Goal: Task Accomplishment & Management: Manage account settings

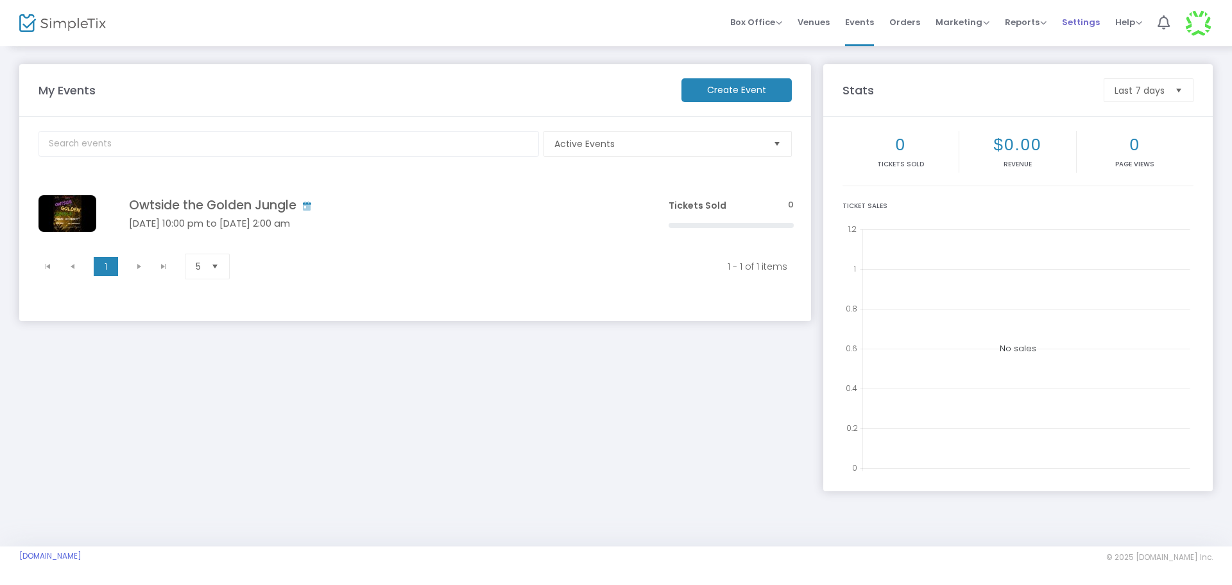
click at [1076, 24] on span "Settings" at bounding box center [1081, 22] width 38 height 33
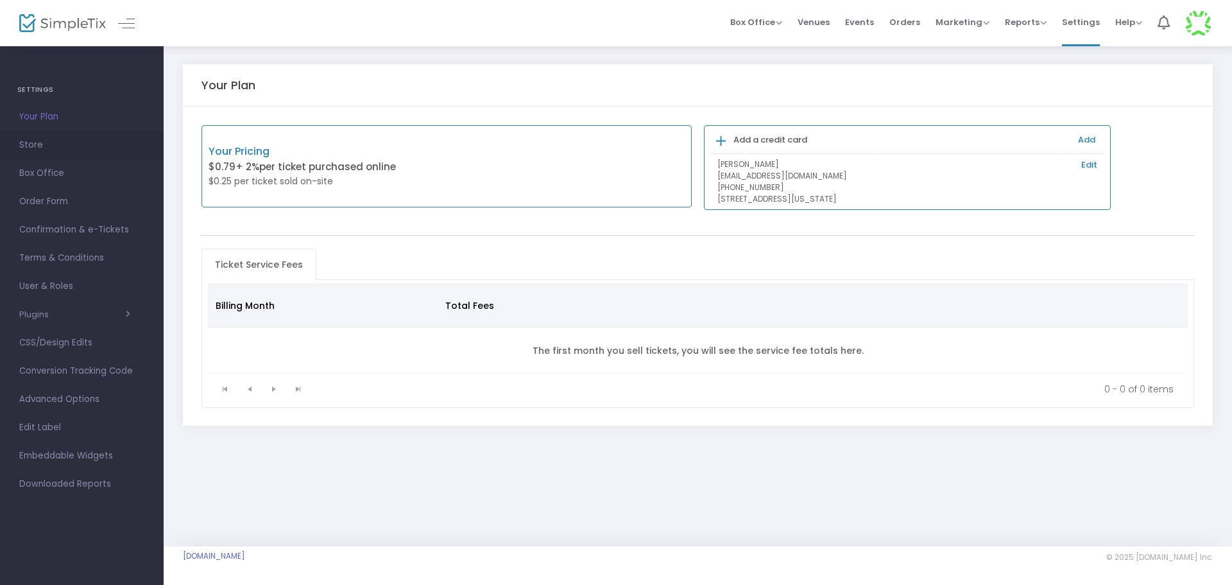
click at [34, 142] on span "Store" at bounding box center [81, 145] width 125 height 17
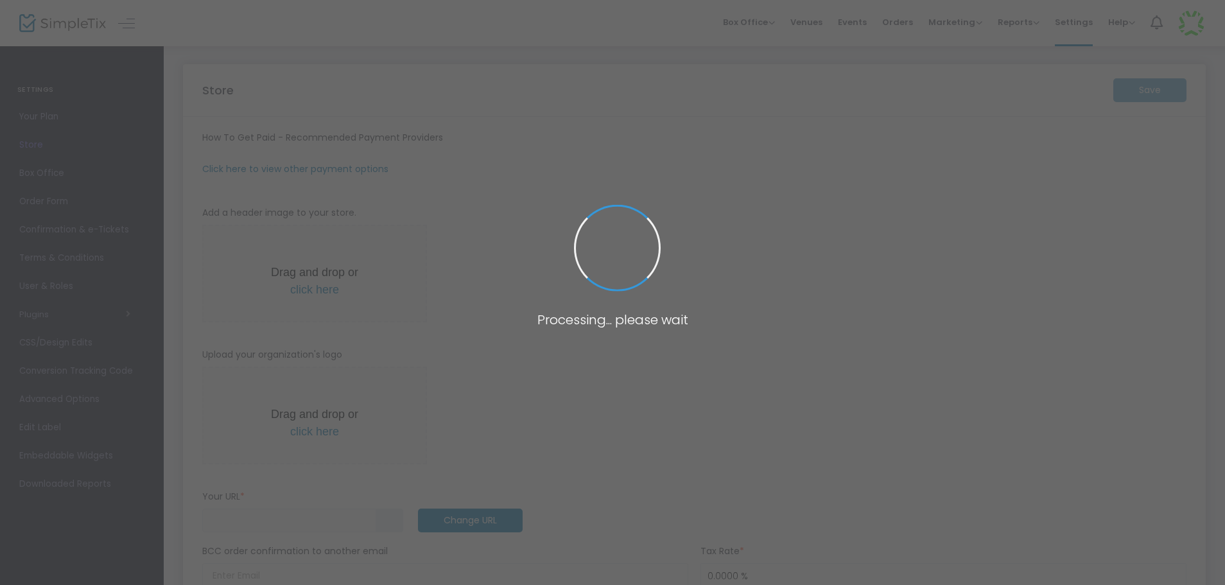
type input "https://Golden-24k-Prodcutions"
radio input "true"
radio input "false"
radio input "true"
type input "2"
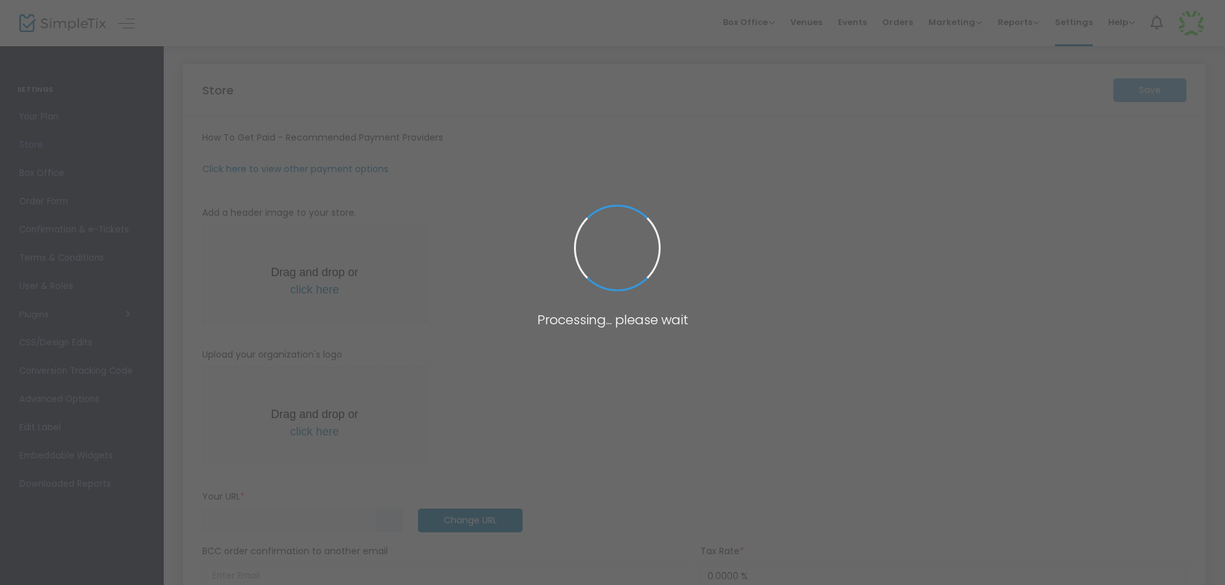
type input "11:30 PM"
type input "24k PRODUCTIONS"
type input "2192928782"
type input "24kprod2025"
type input "(UTC-05:00) Indiana (East)"
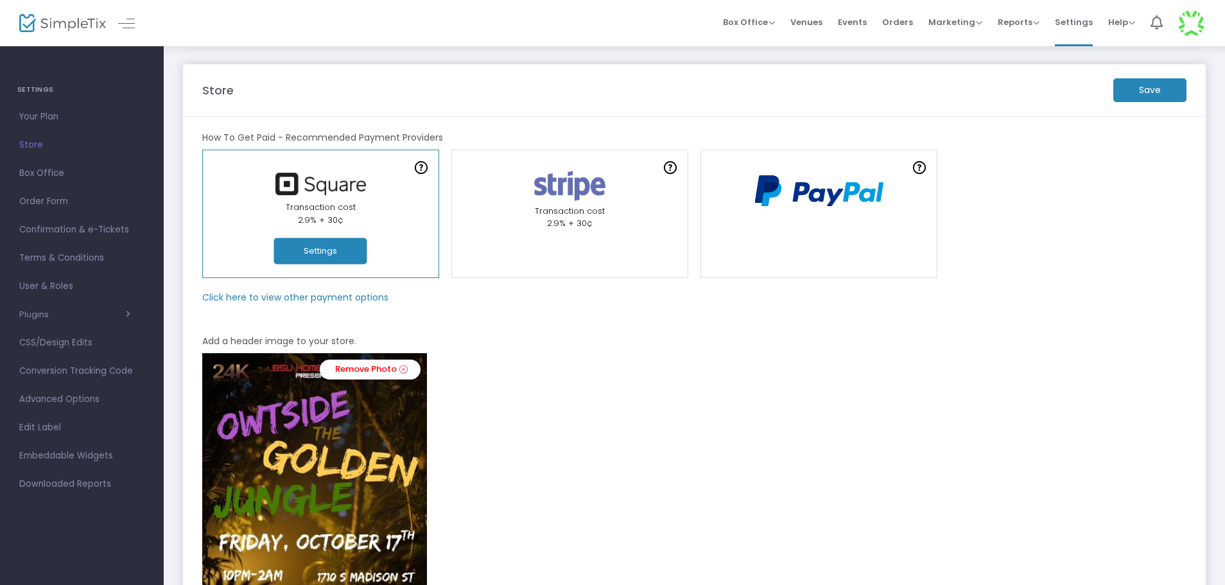
click at [356, 215] on div "Transaction cost 2.9% + 30¢" at bounding box center [320, 213] width 225 height 25
click at [331, 254] on button "Settings" at bounding box center [320, 251] width 93 height 26
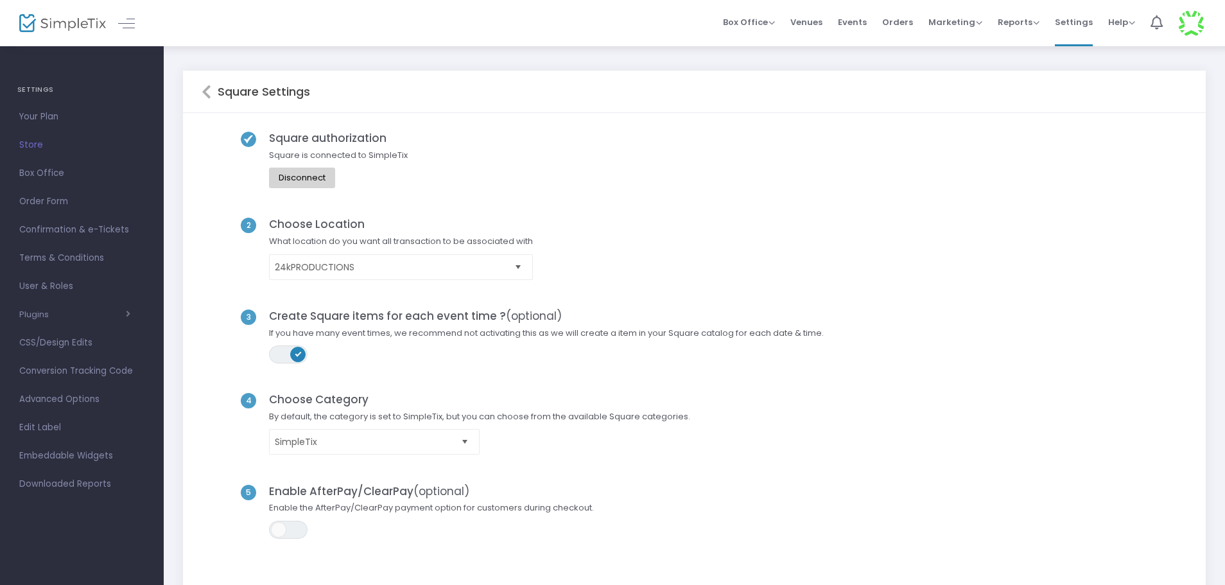
click at [323, 177] on div "Disconnect" at bounding box center [302, 178] width 47 height 10
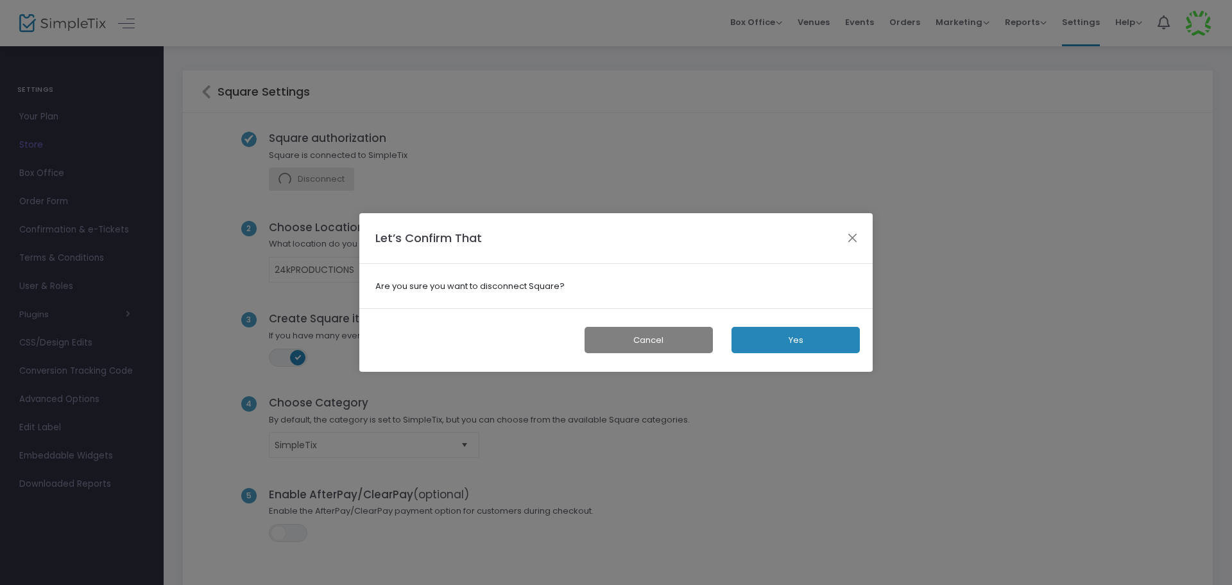
click at [778, 337] on button "Yes" at bounding box center [796, 340] width 128 height 26
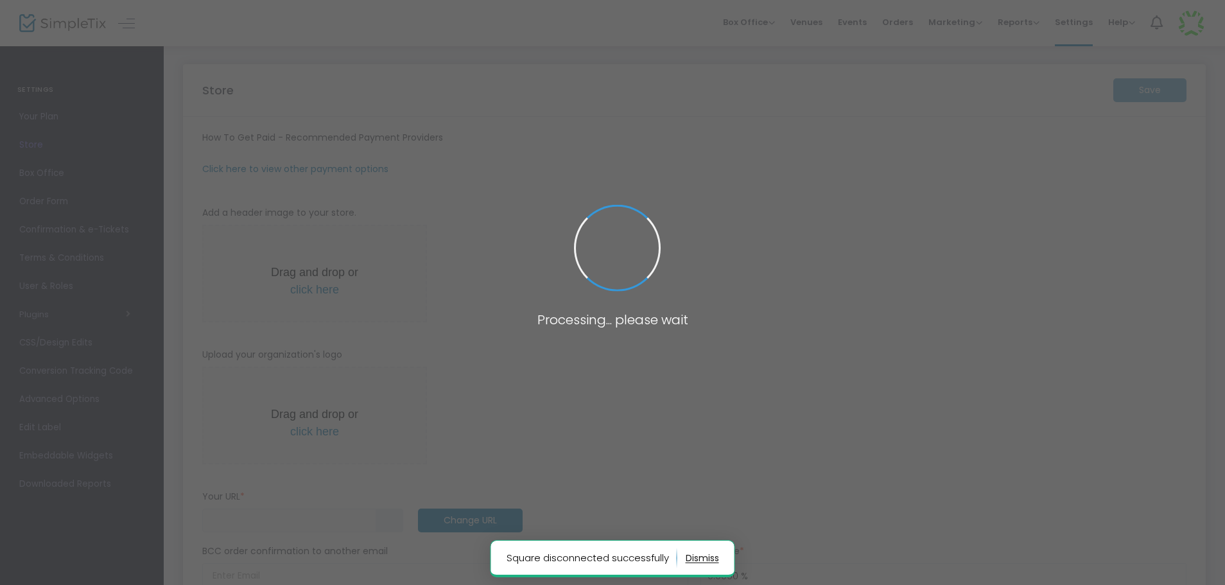
type input "https://Golden-24k-Prodcutions"
radio input "true"
radio input "false"
radio input "true"
type input "2"
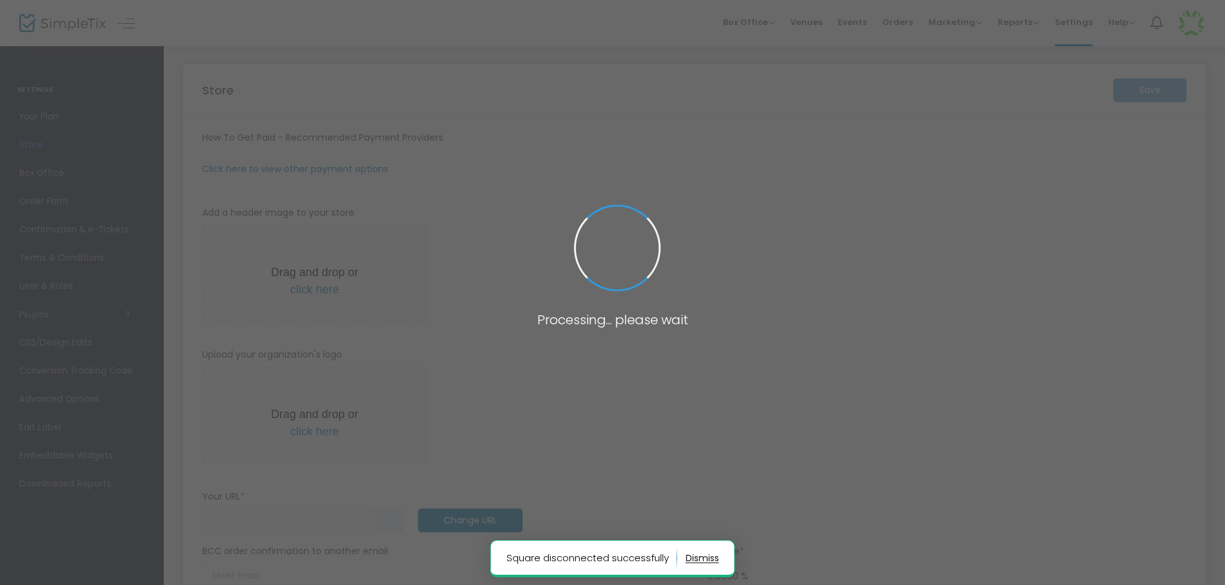
type input "11:30 PM"
type input "24k PRODUCTIONS"
type input "2192928782"
type input "24kprod2025"
type input "(UTC-05:00) Indiana (East)"
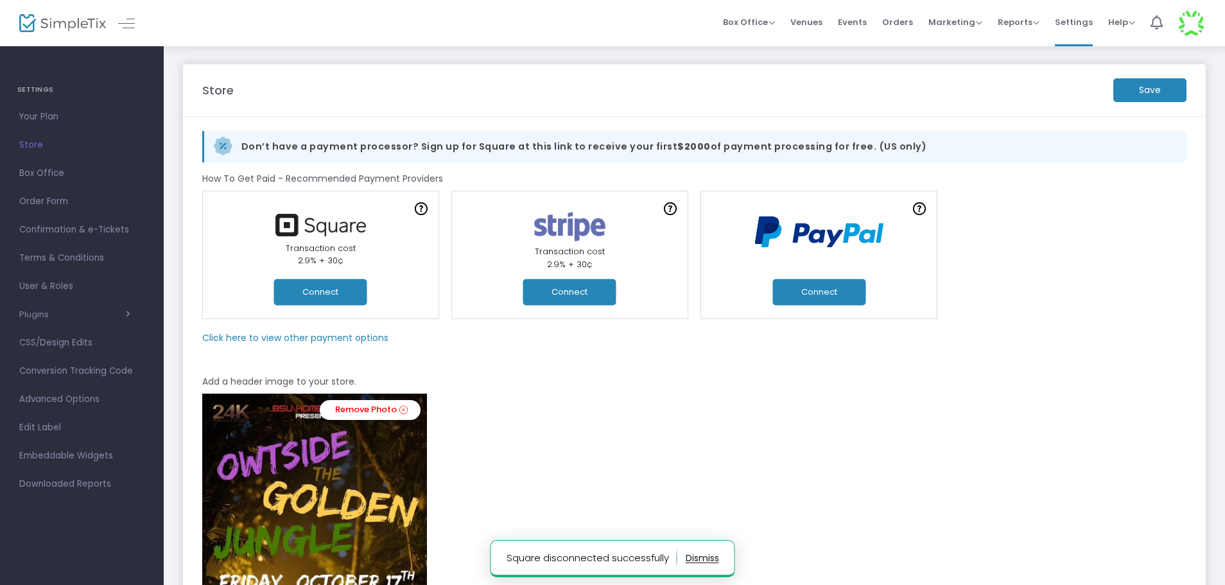
click at [343, 291] on button "Connect" at bounding box center [320, 292] width 93 height 26
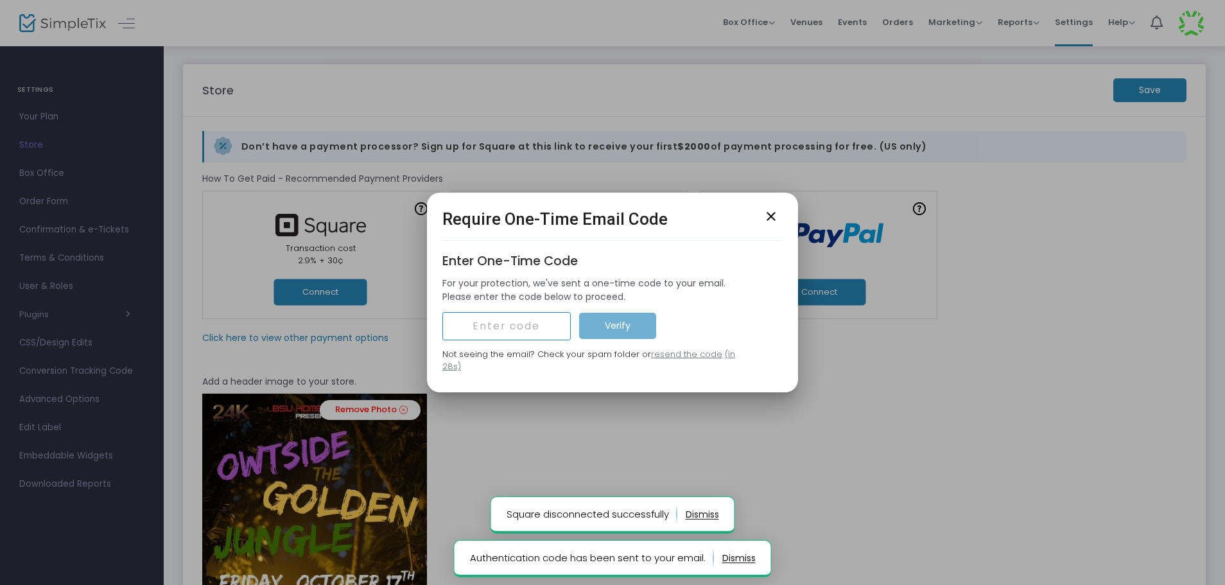
click at [524, 331] on input "text" at bounding box center [506, 326] width 128 height 28
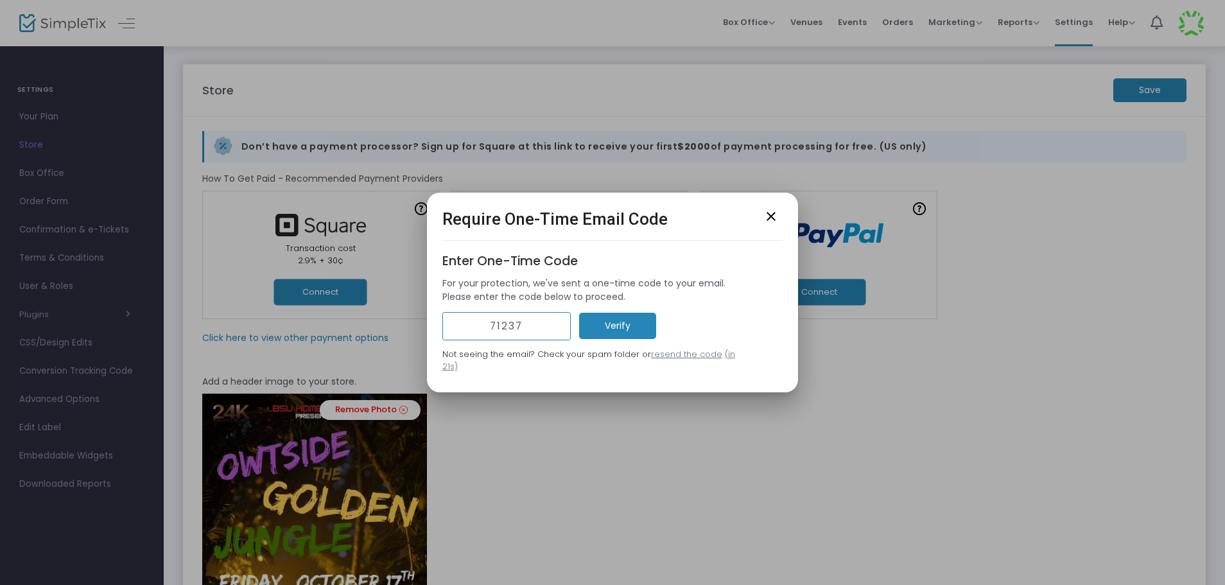
type input "71237"
click at [617, 332] on m-button "Verify" at bounding box center [617, 326] width 77 height 26
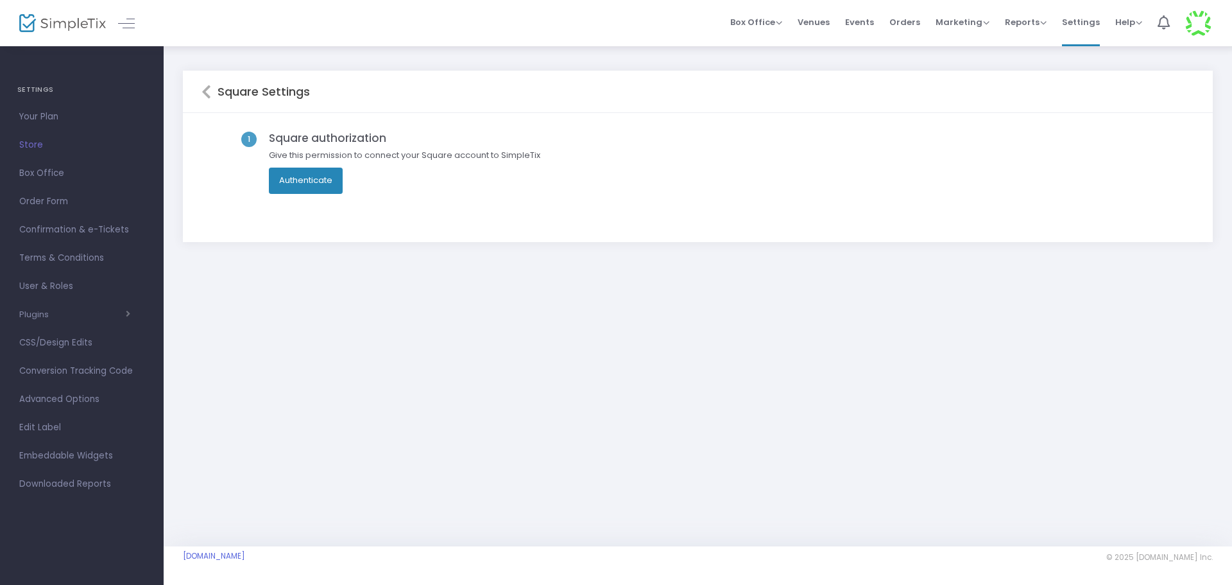
click at [321, 187] on button "Authenticate" at bounding box center [306, 181] width 74 height 26
click at [200, 87] on div "Square Settings" at bounding box center [698, 92] width 1030 height 42
click at [203, 87] on icon at bounding box center [207, 91] width 10 height 15
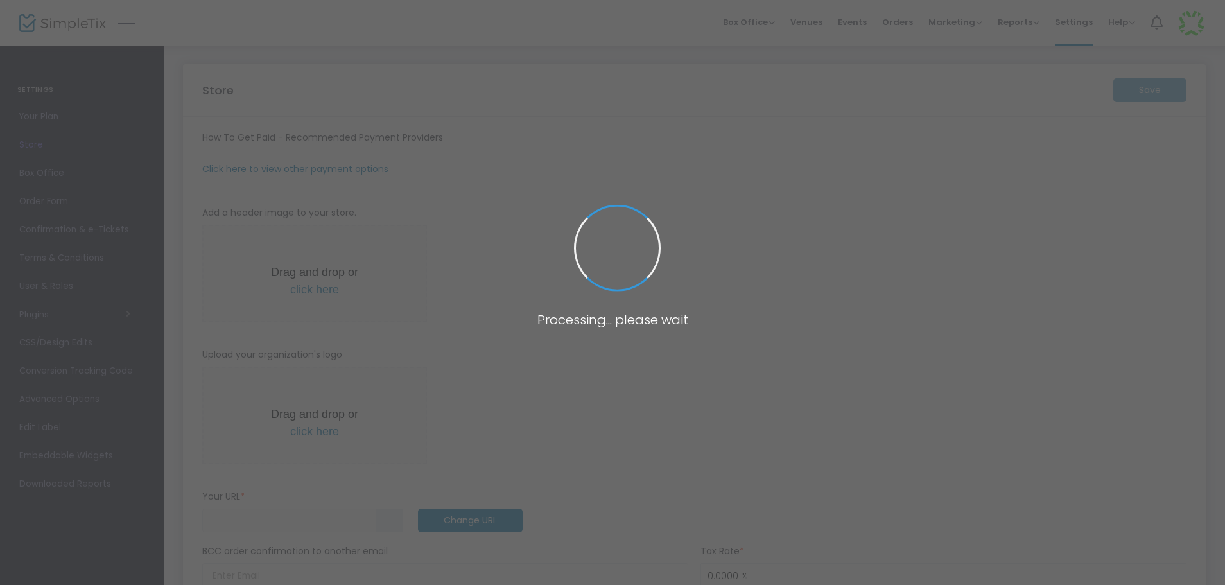
type input "https://Golden-24k-Prodcutions"
radio input "true"
radio input "false"
radio input "true"
type input "2"
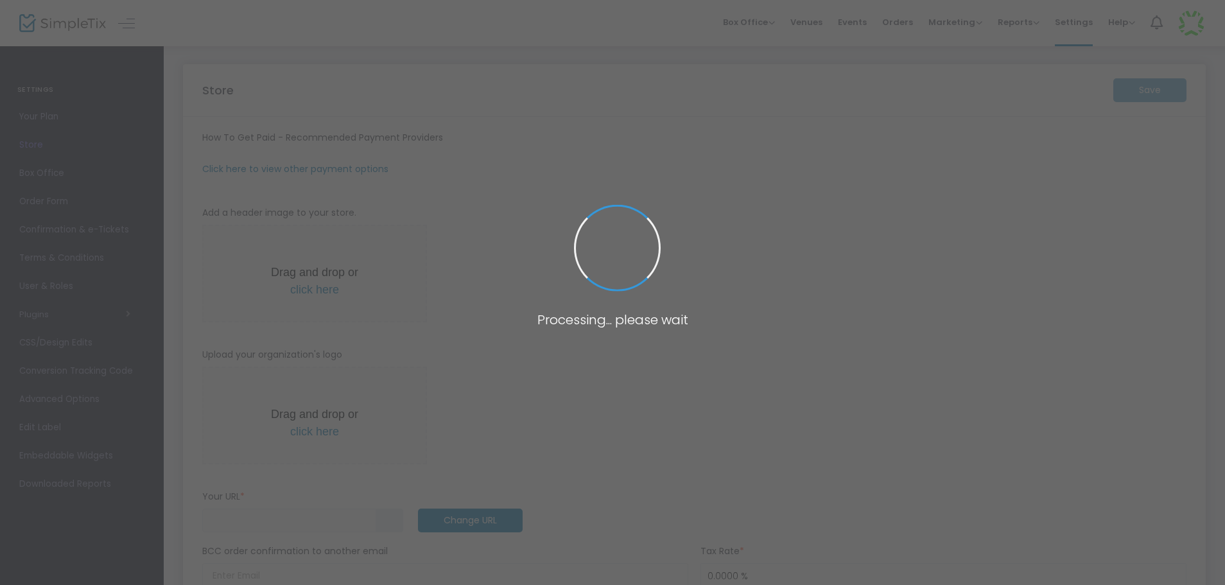
type input "11:30 PM"
type input "24kPRODUCTIONS"
type input "+1 219-292-8782"
type input "24kprod2025"
type input "(UTC-05:00) Indiana (East)"
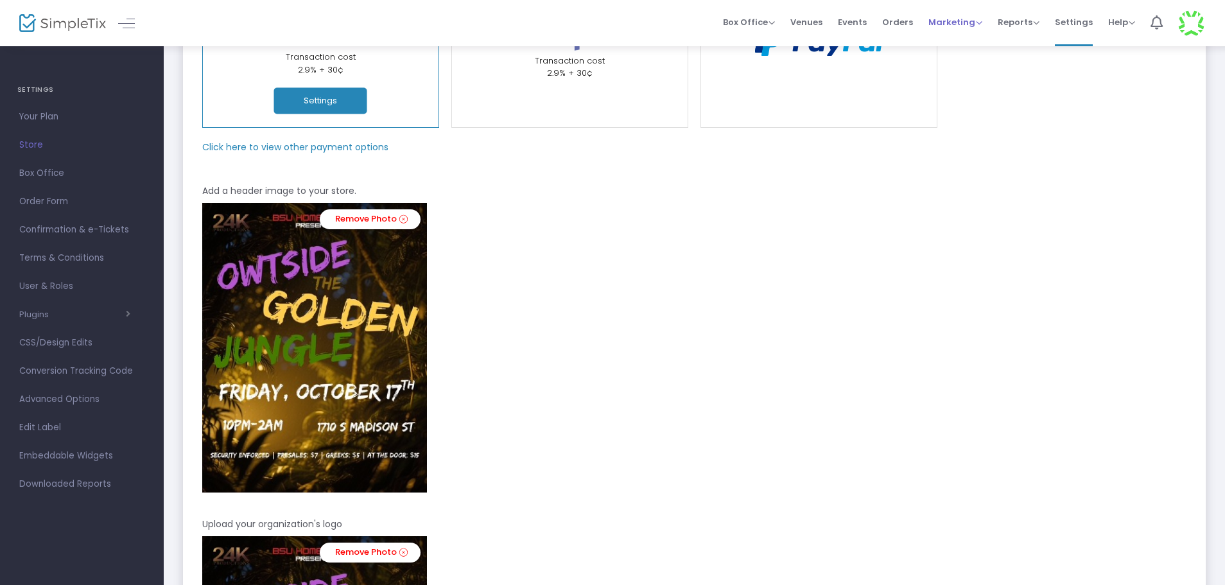
scroll to position [128, 0]
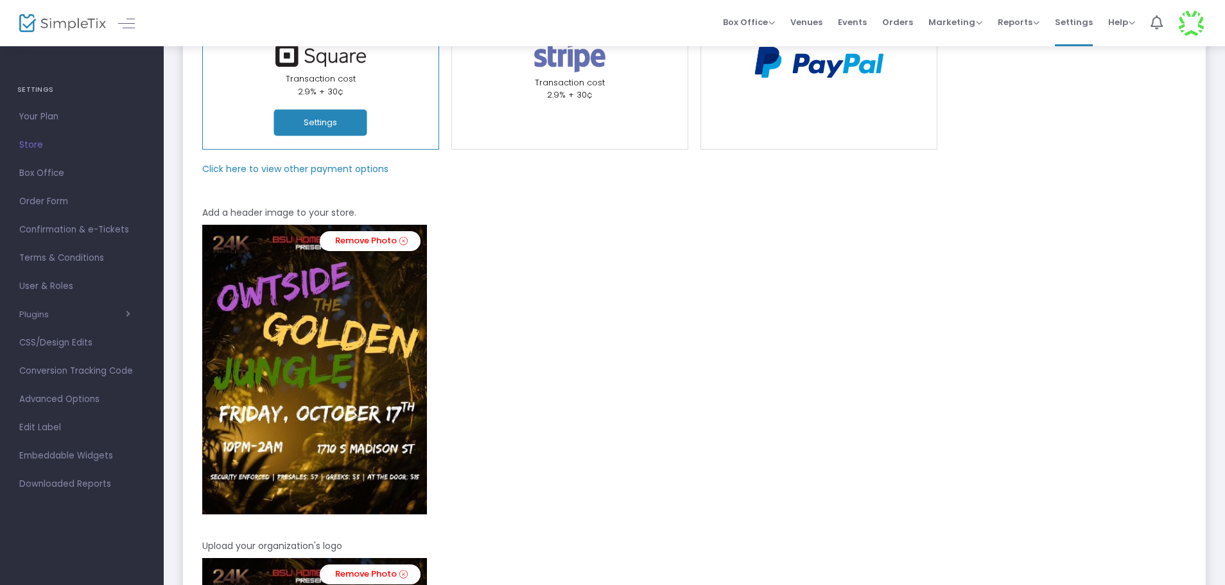
click at [857, 27] on span "Events" at bounding box center [852, 22] width 29 height 33
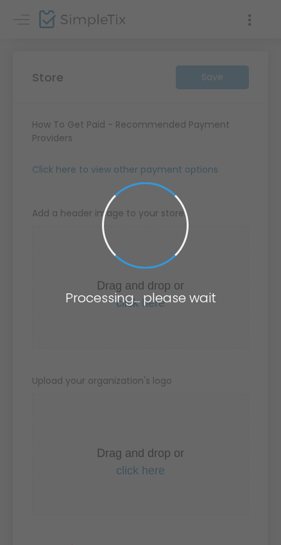
type input "[URL]"
radio input "true"
radio input "false"
radio input "true"
type input "2"
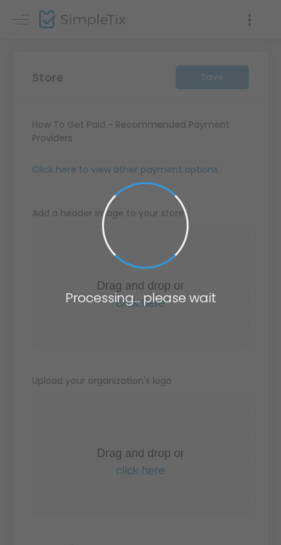
type input "11:30 PM"
type input "24k PRODUCTIONS"
type input "2192928782"
type input "24kprod2025"
type input "(UTC-05:00) Indiana (East)"
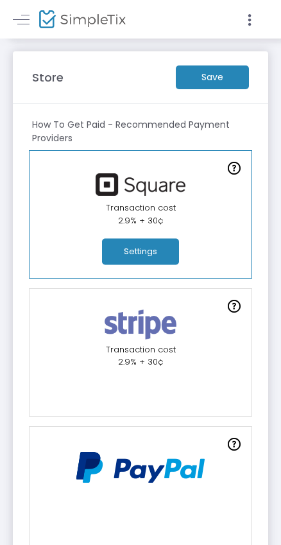
click at [194, 85] on m-button "Save" at bounding box center [212, 77] width 73 height 24
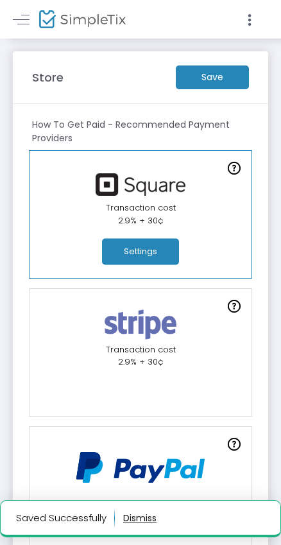
click at [163, 246] on button "Settings" at bounding box center [140, 252] width 77 height 26
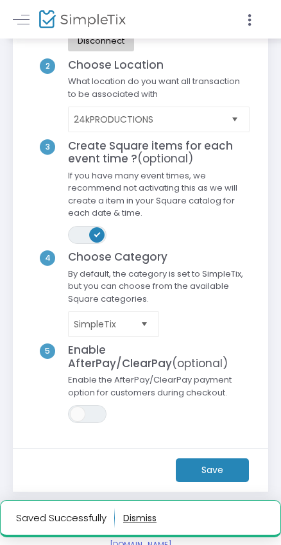
scroll to position [128, 0]
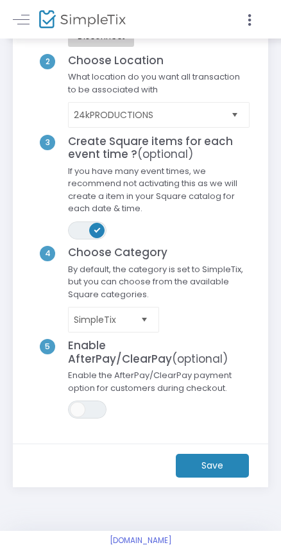
click at [211, 464] on m-button "Save" at bounding box center [212, 466] width 73 height 24
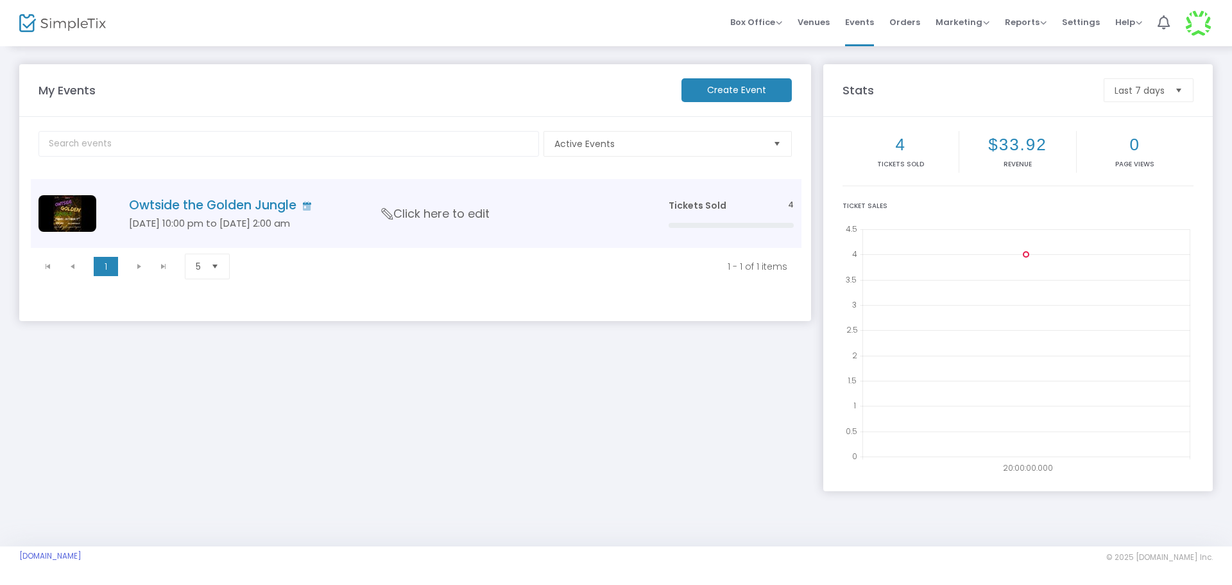
click at [682, 205] on span "Tickets Sold" at bounding box center [698, 205] width 58 height 13
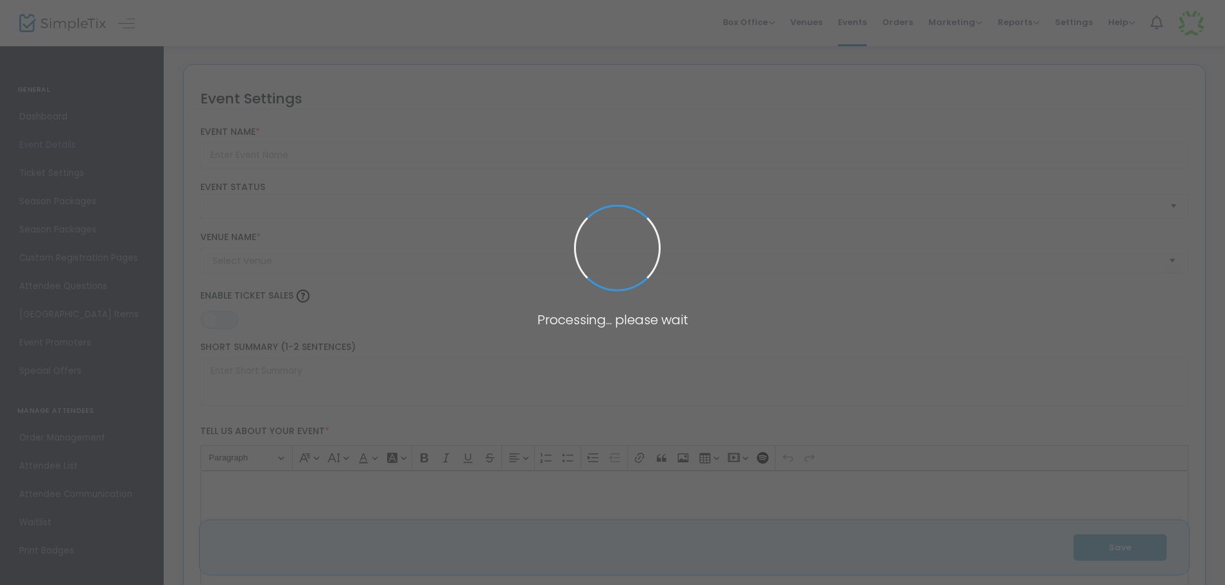
type input "Owtside the Golden Jungle"
type textarea "POP OWT TO THE BSU HOMECOMING SPECIAL SECURITY ENFORCED"
type input "Buy Tickets"
type input "Boys and Girls Club"
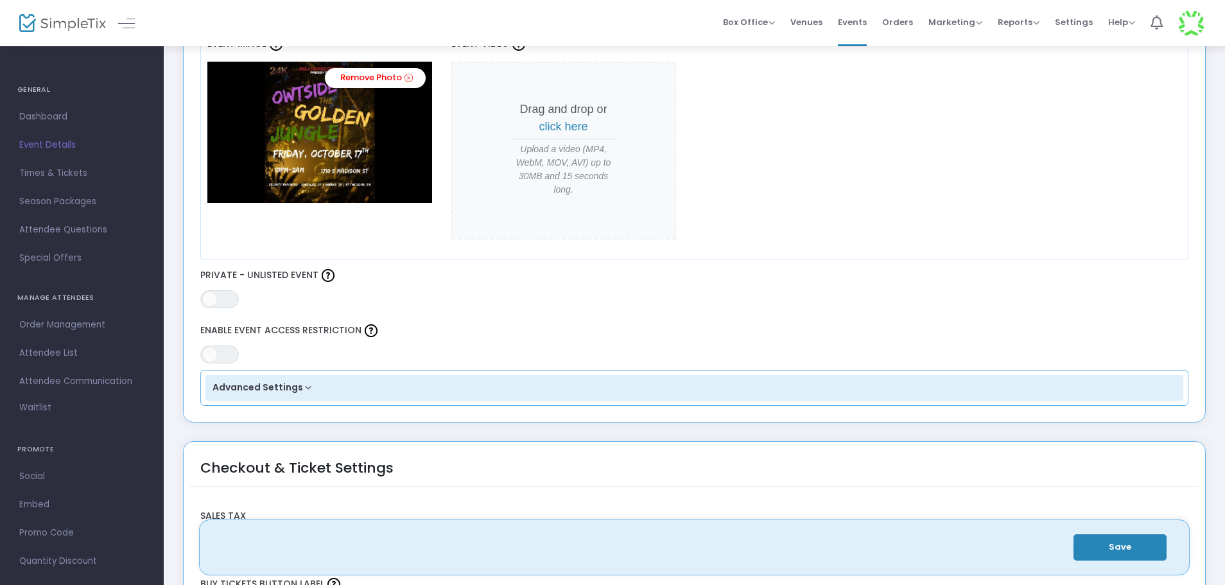
scroll to position [413, 0]
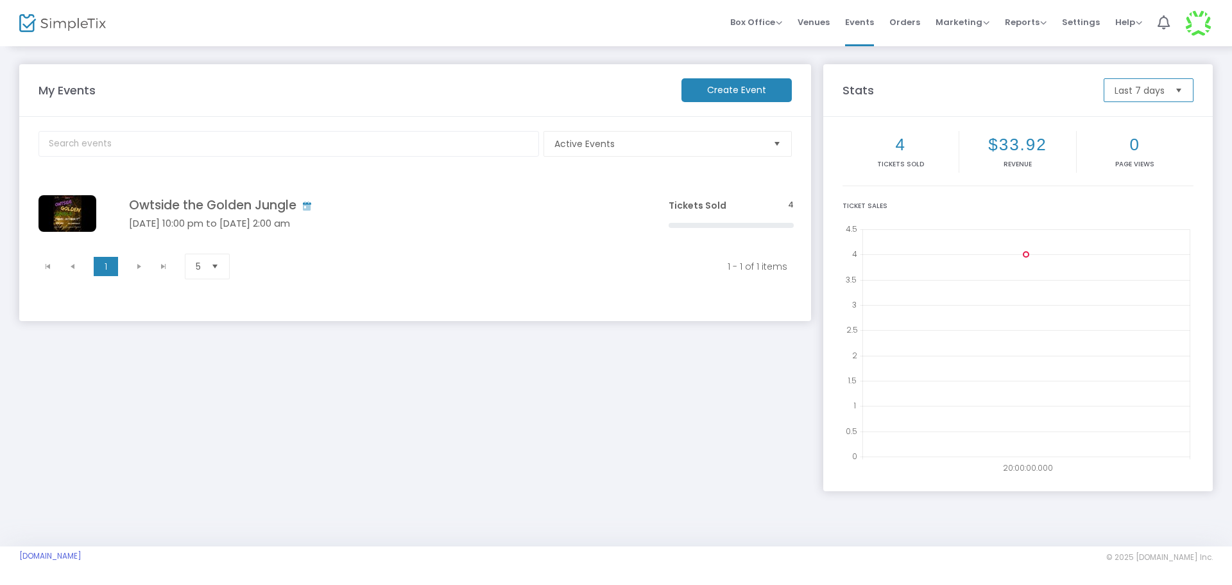
click at [1150, 94] on span "Last 7 days" at bounding box center [1140, 90] width 50 height 13
click at [999, 90] on m-panel-title "Stats" at bounding box center [966, 90] width 261 height 17
click at [918, 24] on span "Orders" at bounding box center [905, 22] width 31 height 33
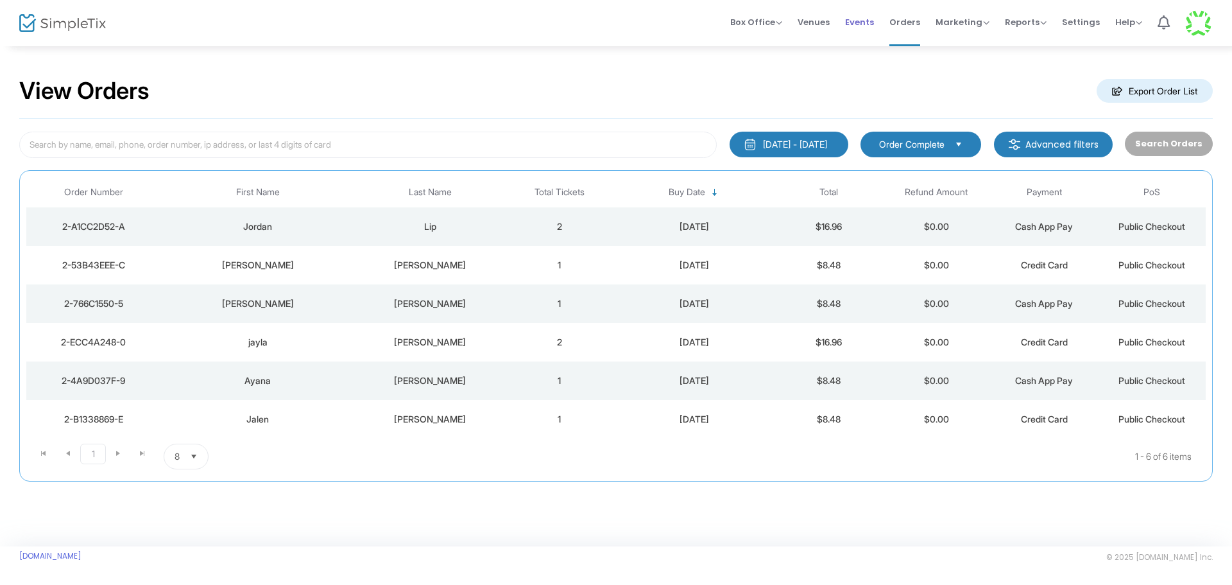
click at [862, 26] on span "Events" at bounding box center [859, 22] width 29 height 33
